Goal: Information Seeking & Learning: Learn about a topic

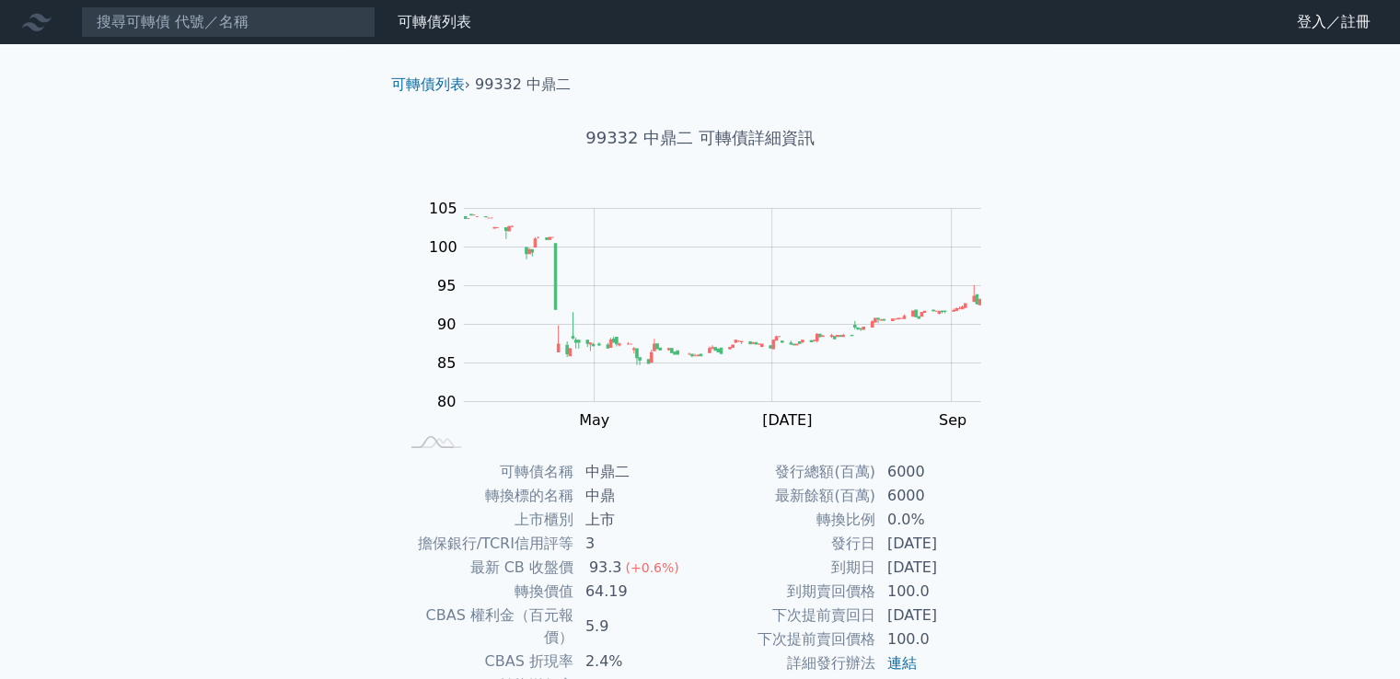
click at [426, 71] on div "可轉債列表 › 99332 中鼎二" at bounding box center [700, 70] width 648 height 52
click at [426, 82] on link "可轉債列表" at bounding box center [428, 83] width 74 height 17
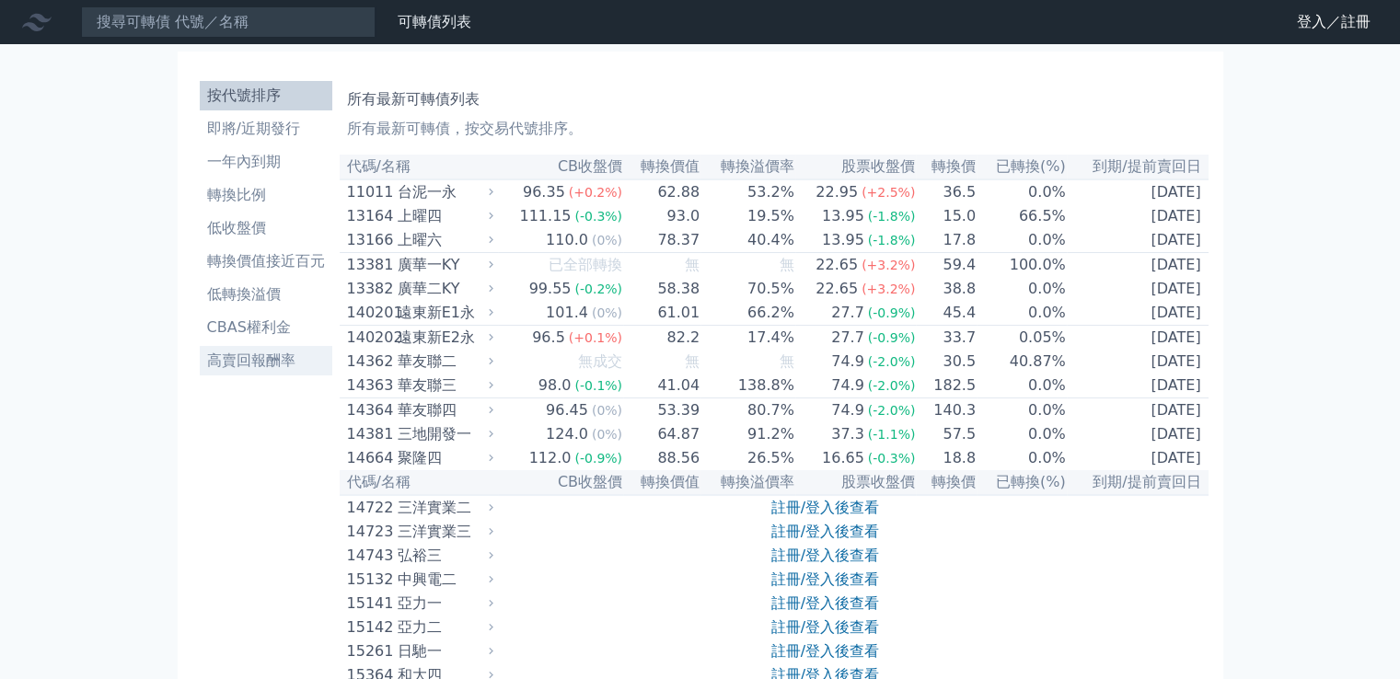
click at [276, 364] on li "高賣回報酬率" at bounding box center [266, 361] width 133 height 22
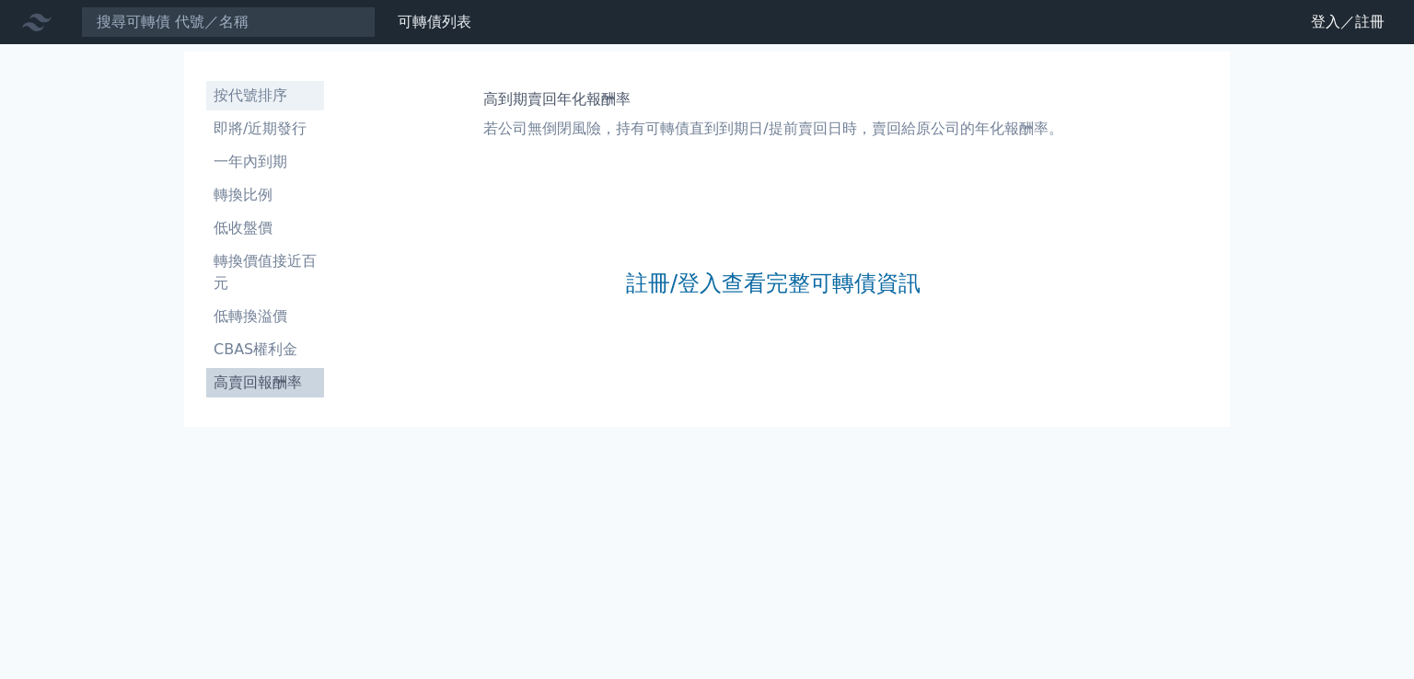
click at [234, 94] on li "按代號排序" at bounding box center [265, 96] width 118 height 22
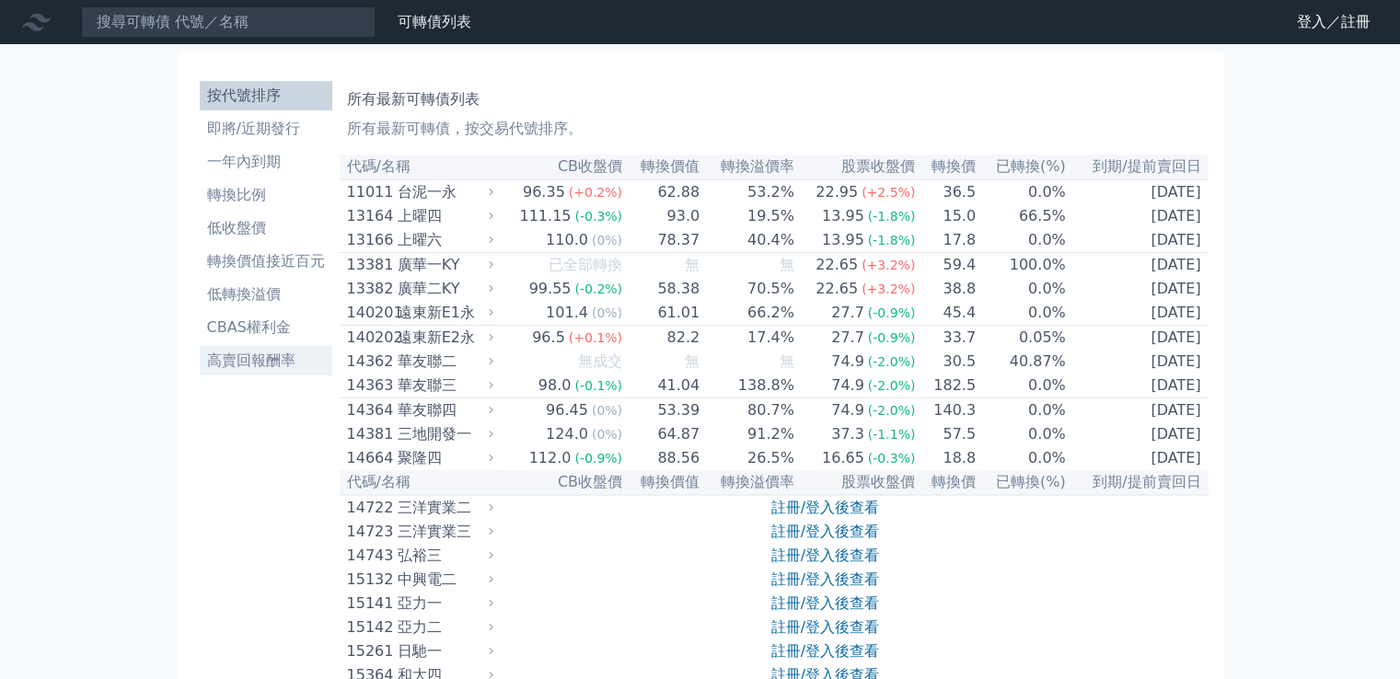
click at [267, 369] on li "高賣回報酬率" at bounding box center [266, 361] width 133 height 22
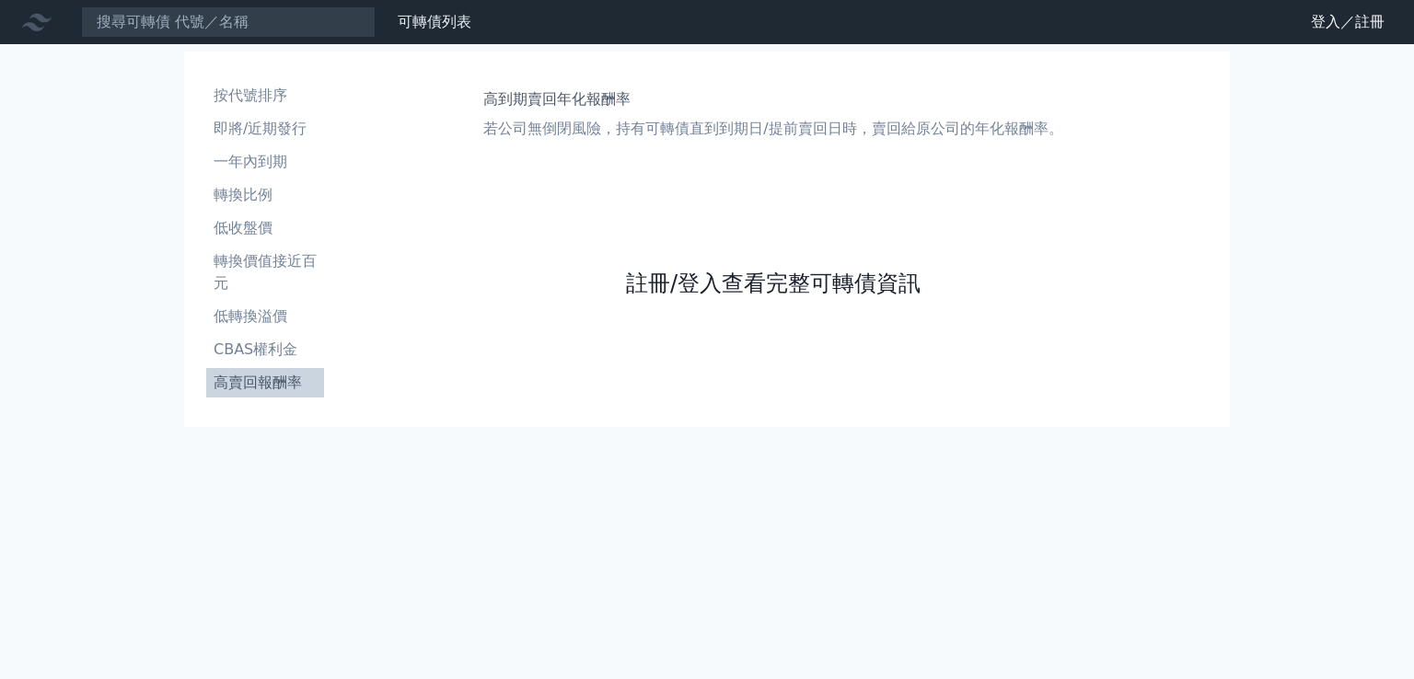
click at [755, 281] on link "註冊/登入查看完整可轉債資訊" at bounding box center [773, 283] width 294 height 29
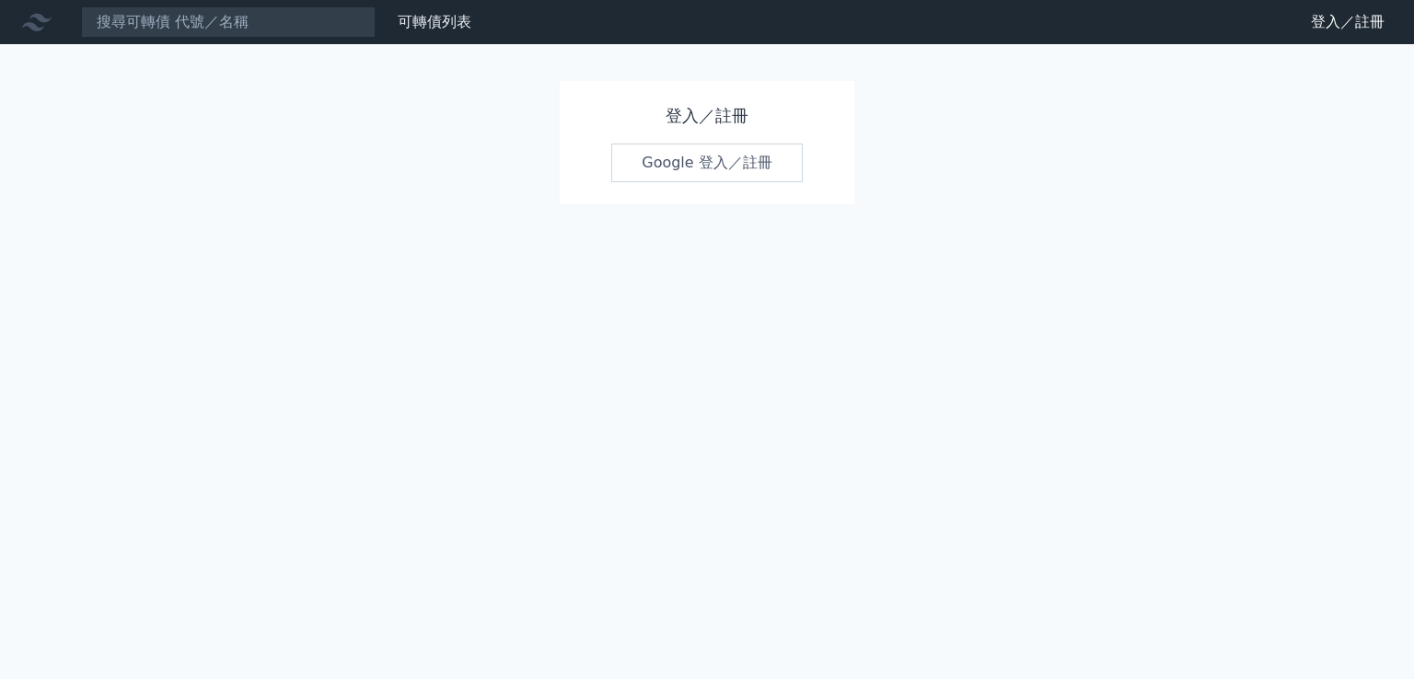
click at [697, 162] on link "Google 登入／註冊" at bounding box center [706, 163] width 191 height 39
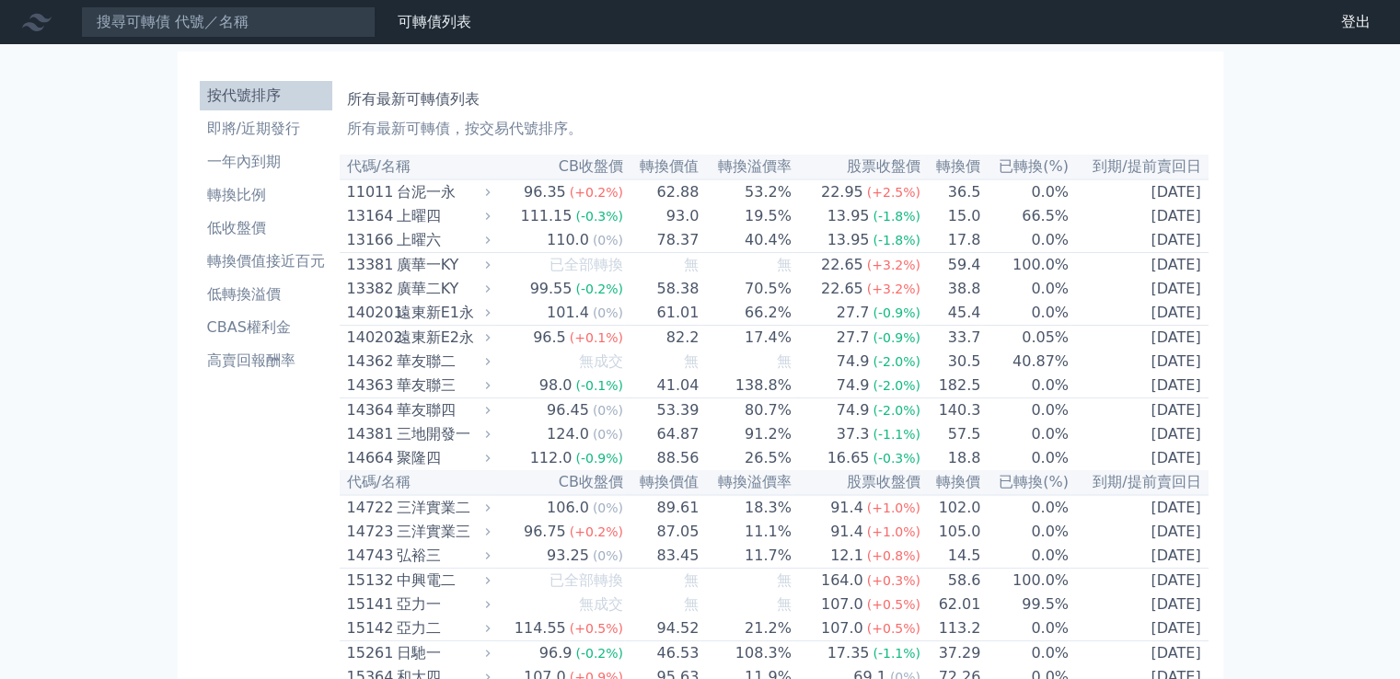
click at [603, 165] on th "CB收盤價" at bounding box center [559, 167] width 129 height 25
click at [258, 356] on li "高賣回報酬率" at bounding box center [266, 361] width 133 height 22
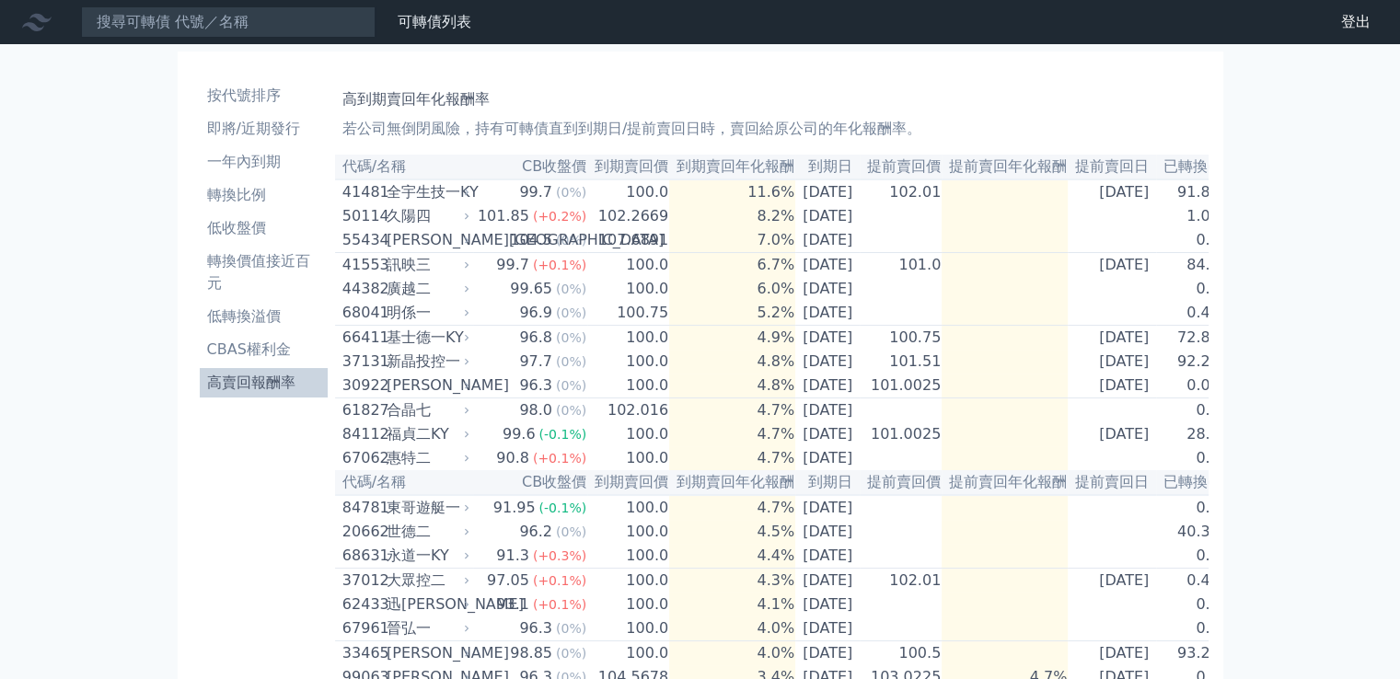
click at [1009, 162] on th "提前賣回年化報酬" at bounding box center [1004, 167] width 126 height 25
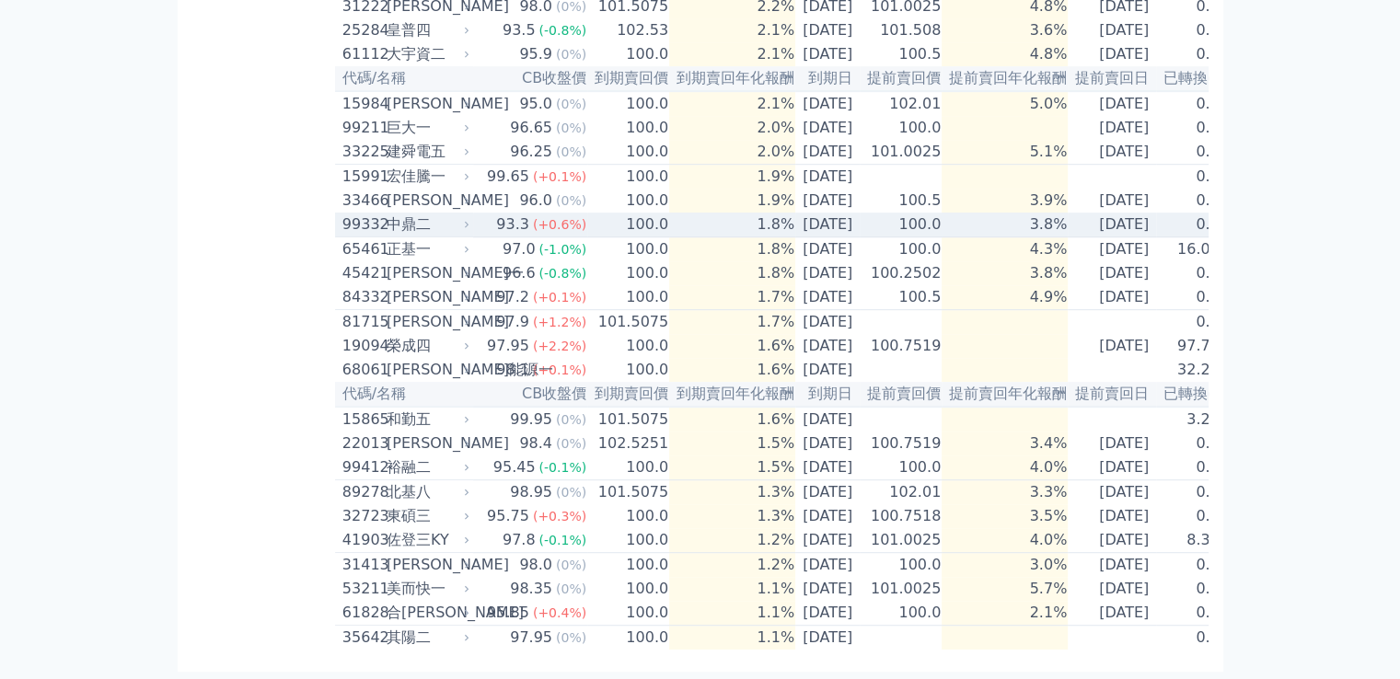
scroll to position [1160, 0]
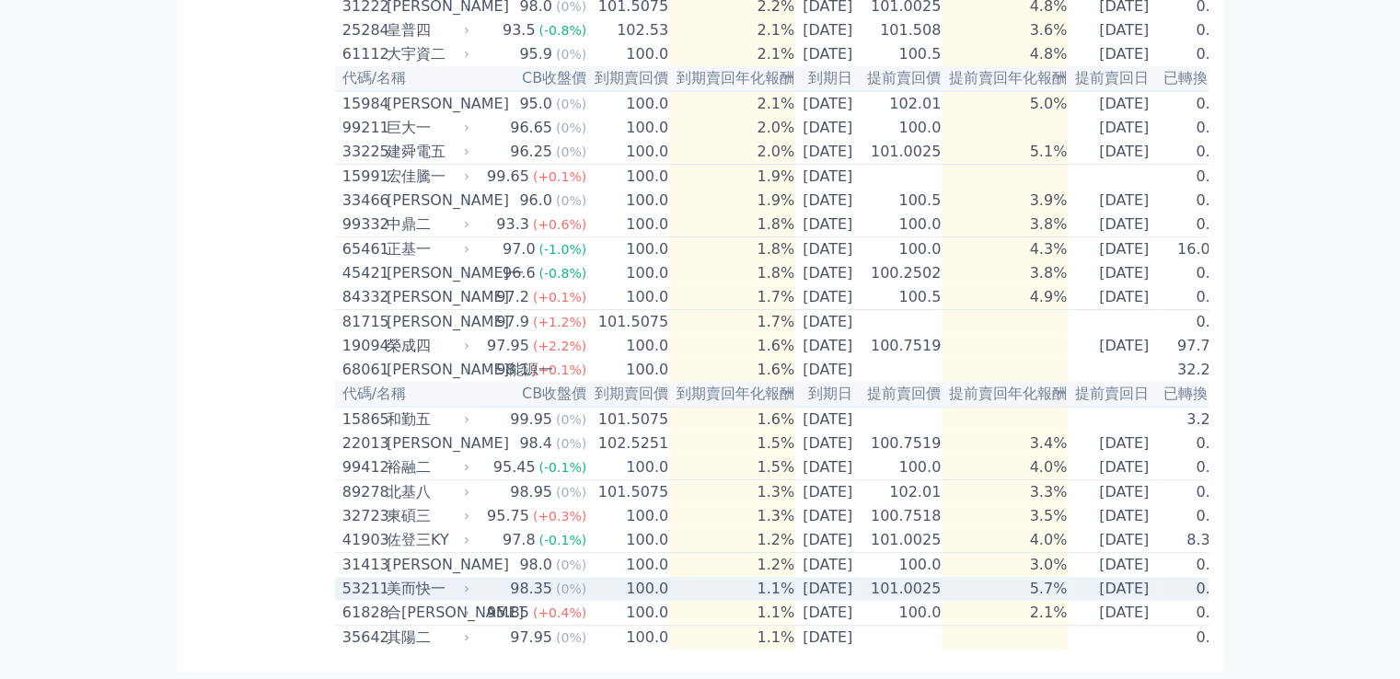
click at [435, 578] on div "美而快一" at bounding box center [426, 589] width 79 height 22
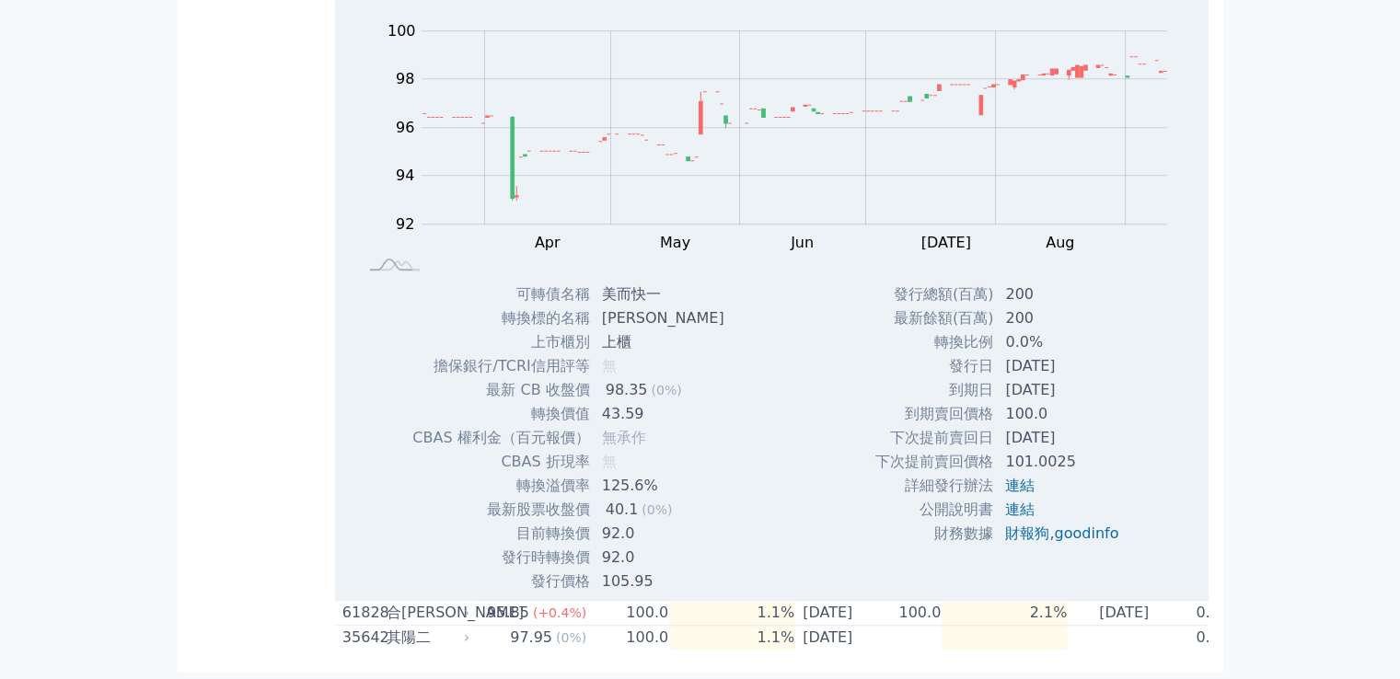
scroll to position [1760, 0]
drag, startPoint x: 606, startPoint y: 299, endPoint x: 633, endPoint y: 300, distance: 26.7
click at [633, 306] on td "友銓" at bounding box center [665, 318] width 148 height 24
click at [609, 283] on td "美而快一" at bounding box center [665, 295] width 148 height 24
drag, startPoint x: 606, startPoint y: 273, endPoint x: 629, endPoint y: 305, distance: 39.4
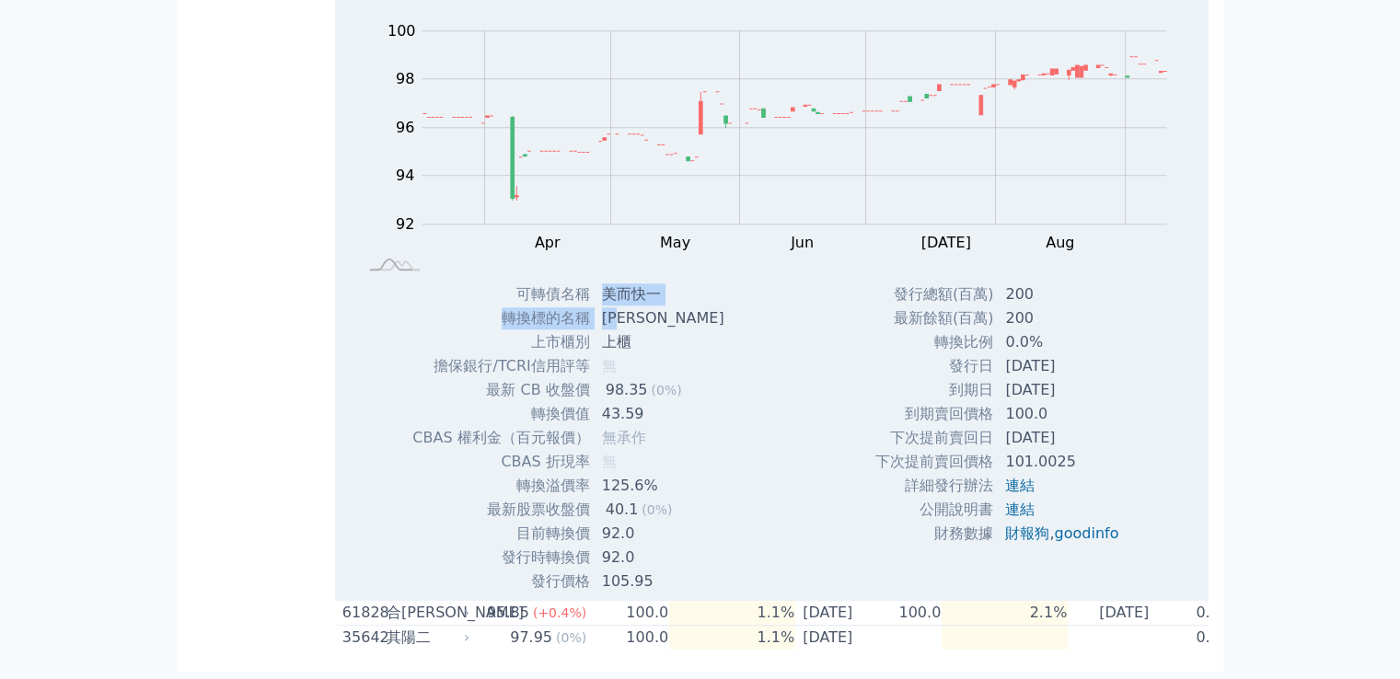
click at [629, 305] on tbody "可轉債名稱 美而快一 轉換標的名稱 友銓 上市櫃別 上櫃 擔保銀行/TCRI信用評等 無 最新 CB 收盤價 98.35 (0%) 無" at bounding box center [574, 438] width 327 height 311
click at [629, 306] on td "友銓" at bounding box center [665, 318] width 148 height 24
drag, startPoint x: 608, startPoint y: 299, endPoint x: 637, endPoint y: 299, distance: 28.5
click at [637, 306] on td "友銓" at bounding box center [665, 318] width 148 height 24
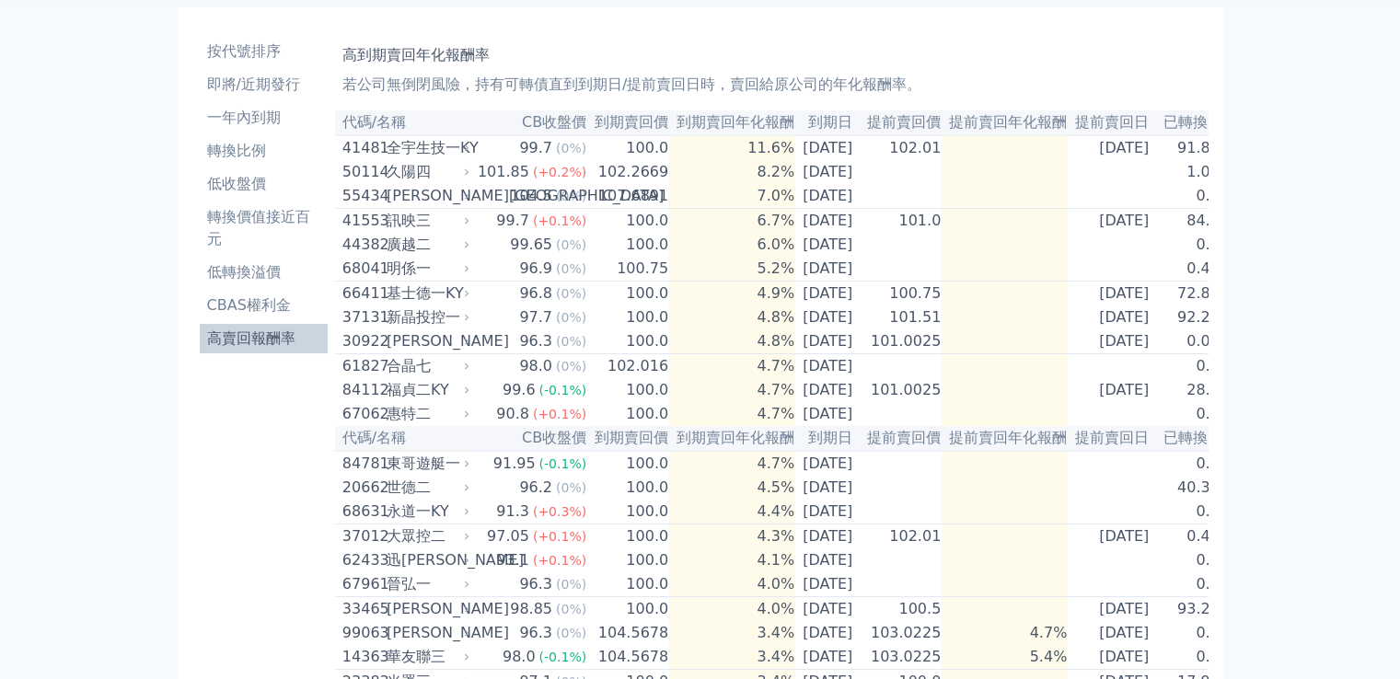
scroll to position [0, 0]
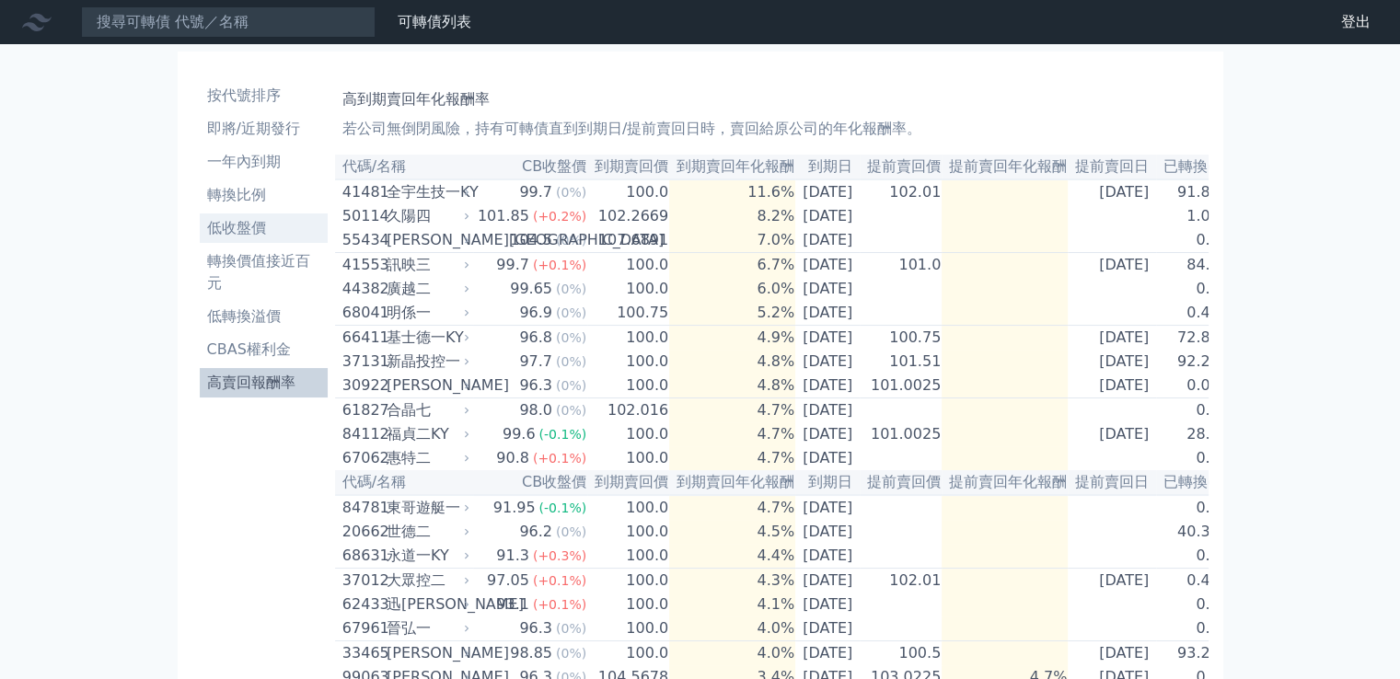
click at [243, 217] on li "低收盤價" at bounding box center [264, 228] width 128 height 22
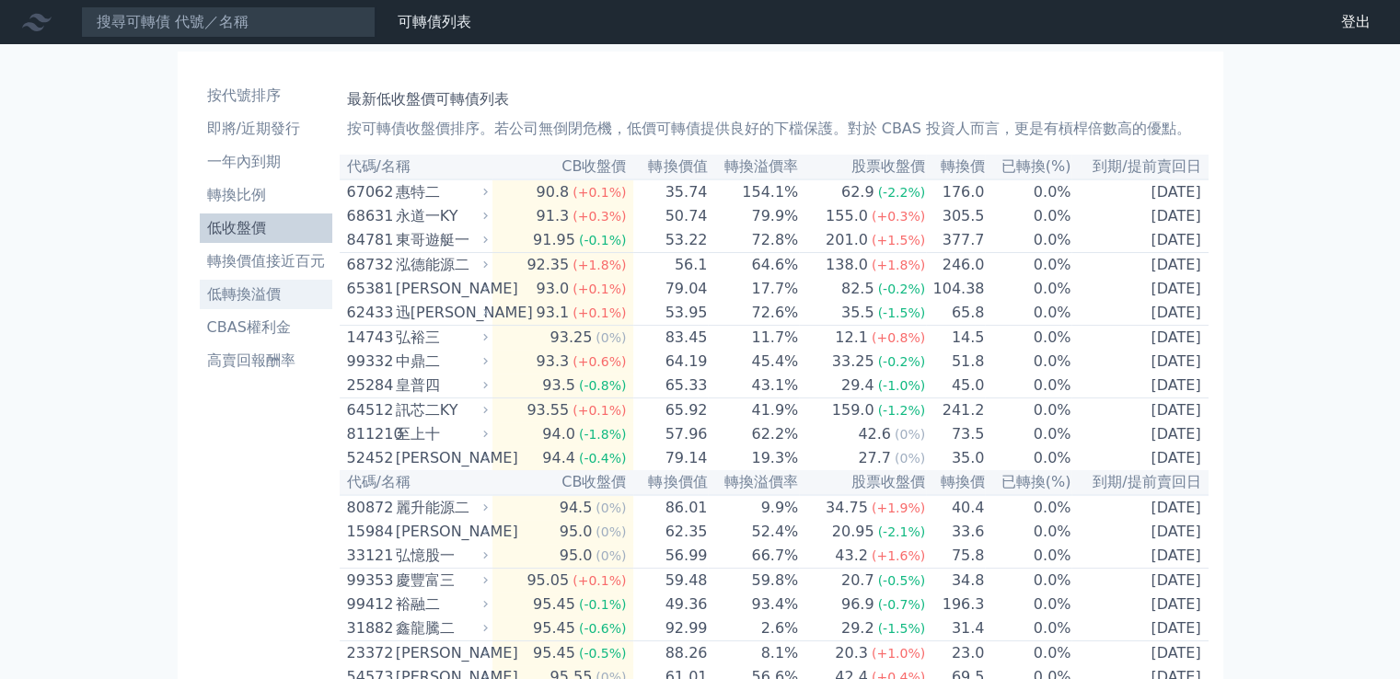
click at [243, 297] on li "低轉換溢價" at bounding box center [266, 294] width 133 height 22
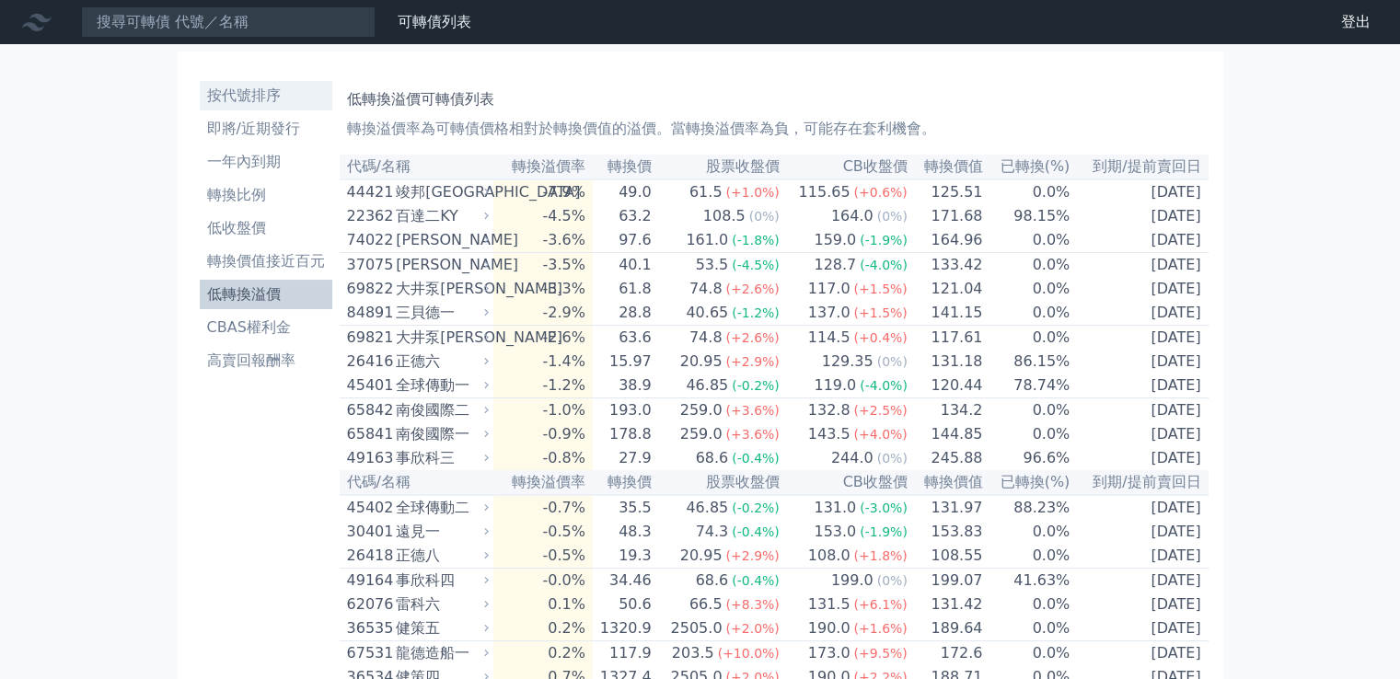
click at [218, 98] on li "按代號排序" at bounding box center [266, 96] width 133 height 22
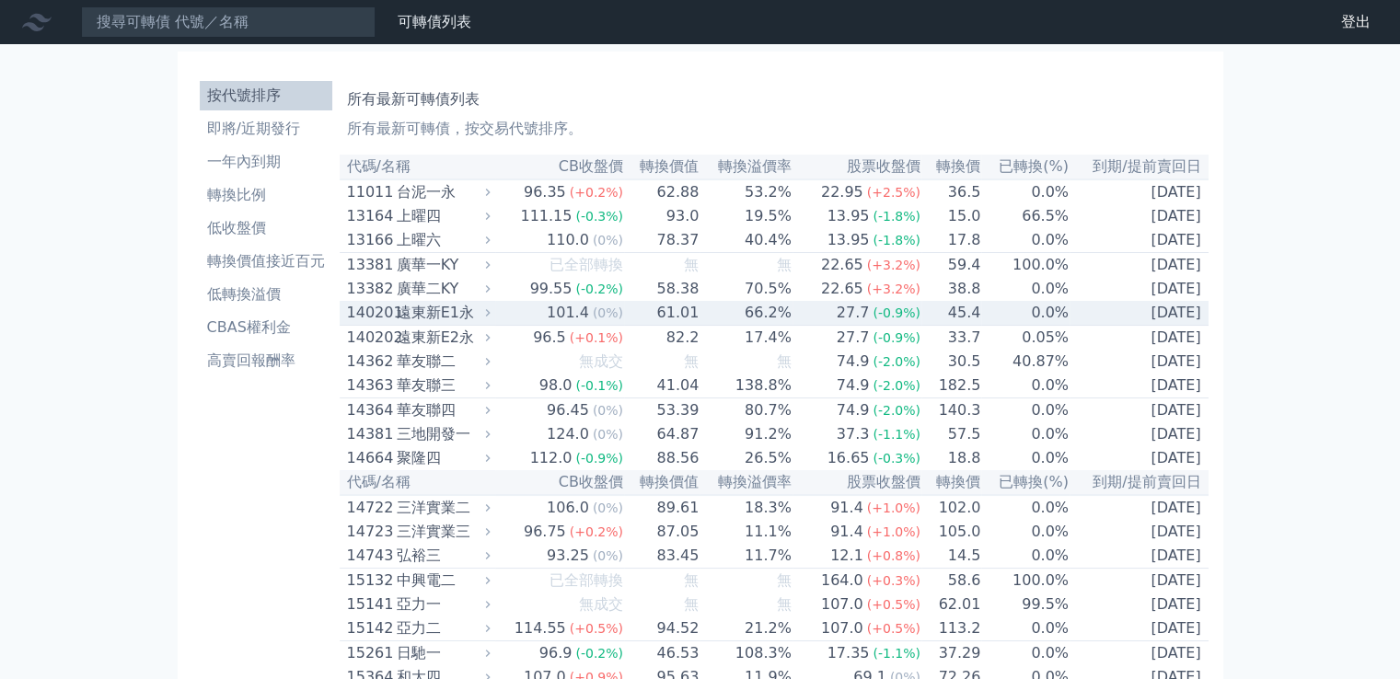
click at [239, 132] on li "即將/近期發行" at bounding box center [266, 129] width 133 height 22
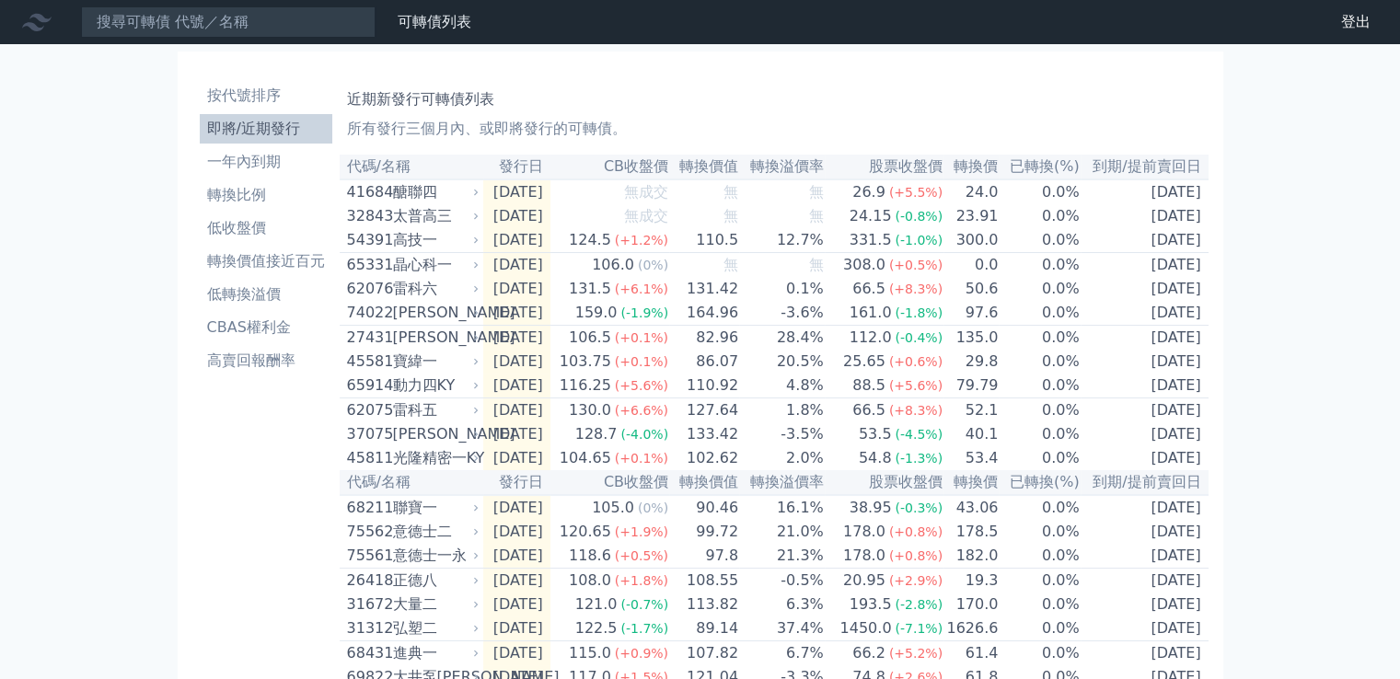
click at [420, 170] on th "代碼/名稱" at bounding box center [412, 167] width 144 height 25
click at [232, 156] on li "一年內到期" at bounding box center [266, 162] width 133 height 22
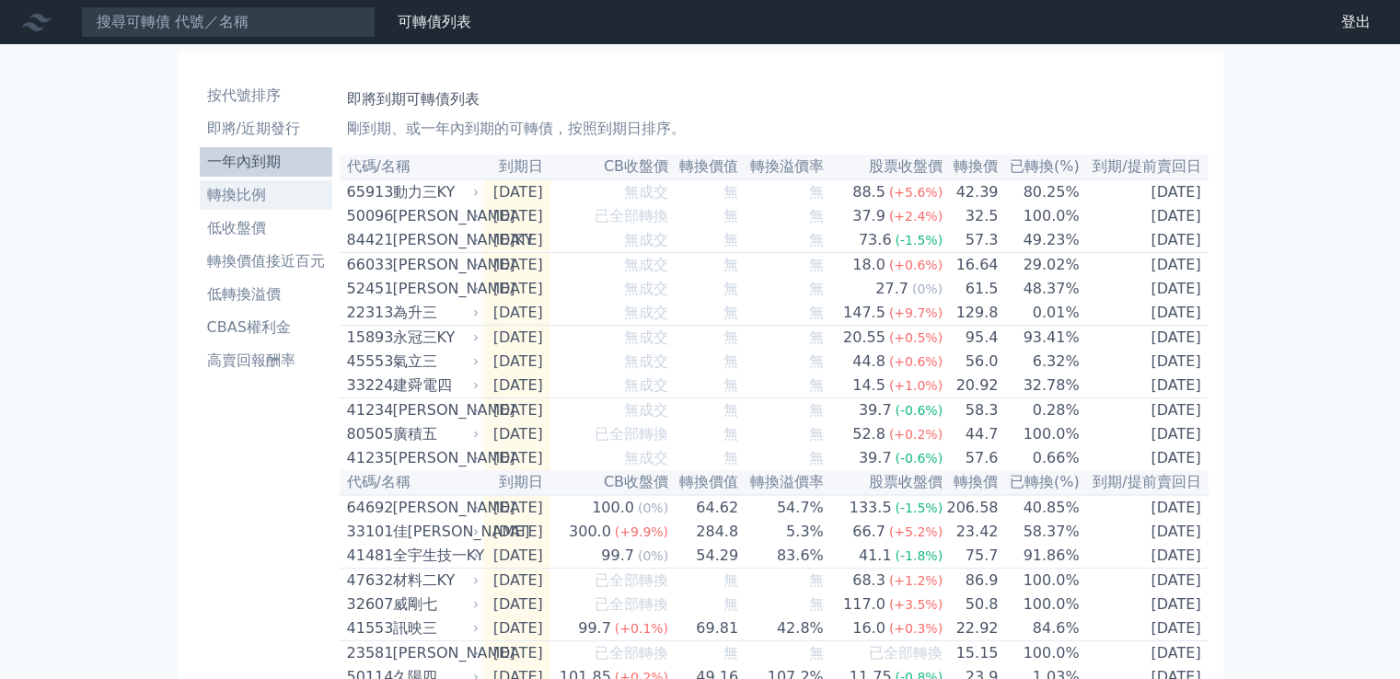
click at [259, 191] on li "轉換比例" at bounding box center [266, 195] width 133 height 22
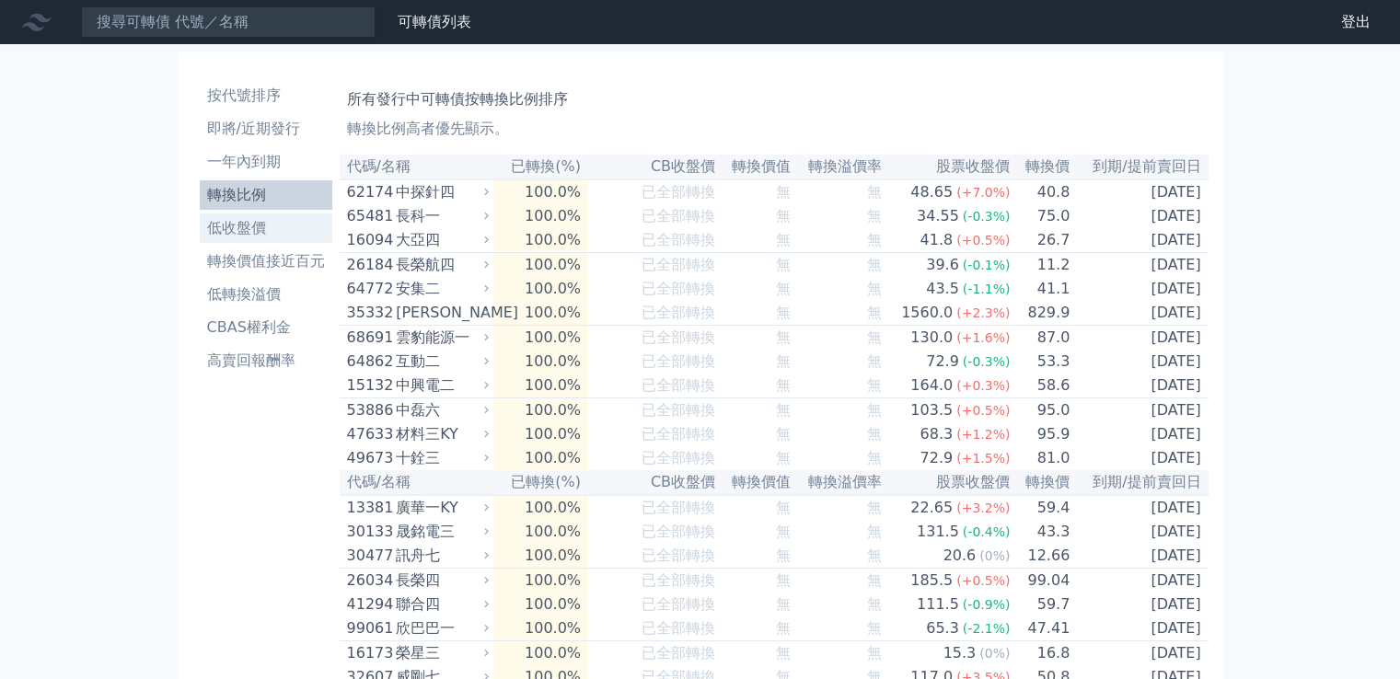
click at [262, 237] on li "低收盤價" at bounding box center [266, 228] width 133 height 22
